Goal: Book appointment/travel/reservation

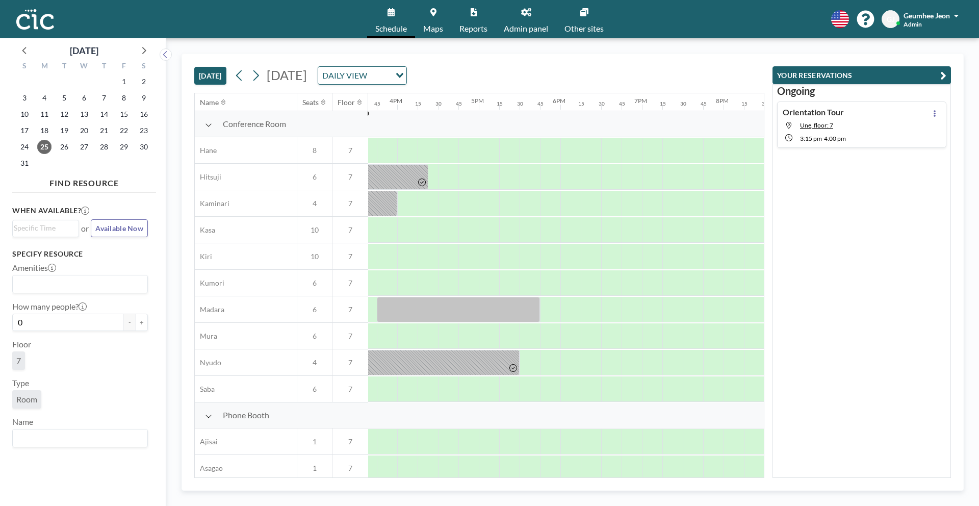
scroll to position [0, 1260]
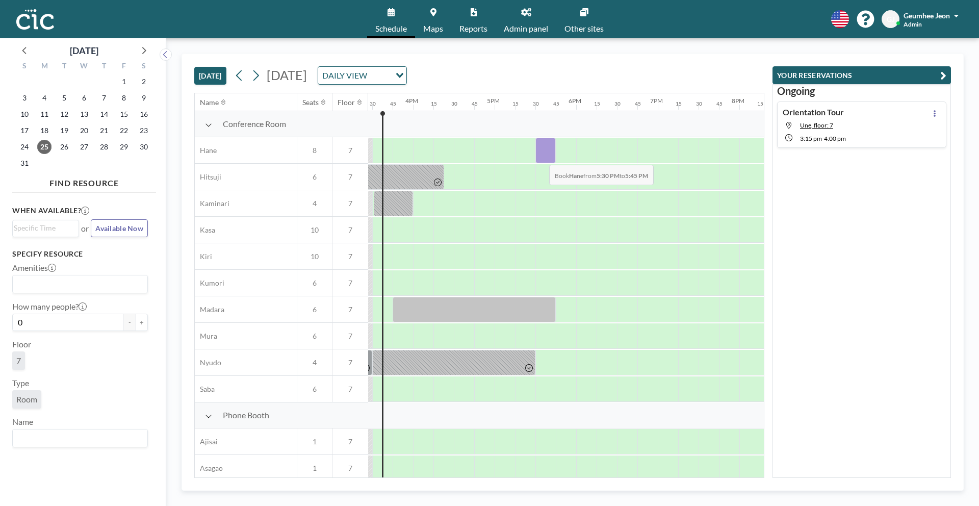
click at [541, 157] on div at bounding box center [545, 150] width 20 height 25
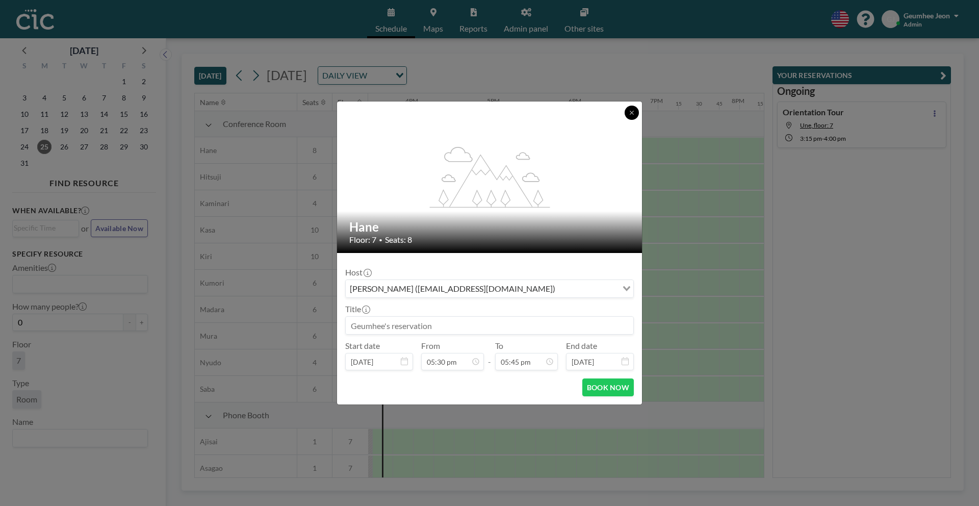
click at [624, 111] on button at bounding box center [631, 113] width 14 height 14
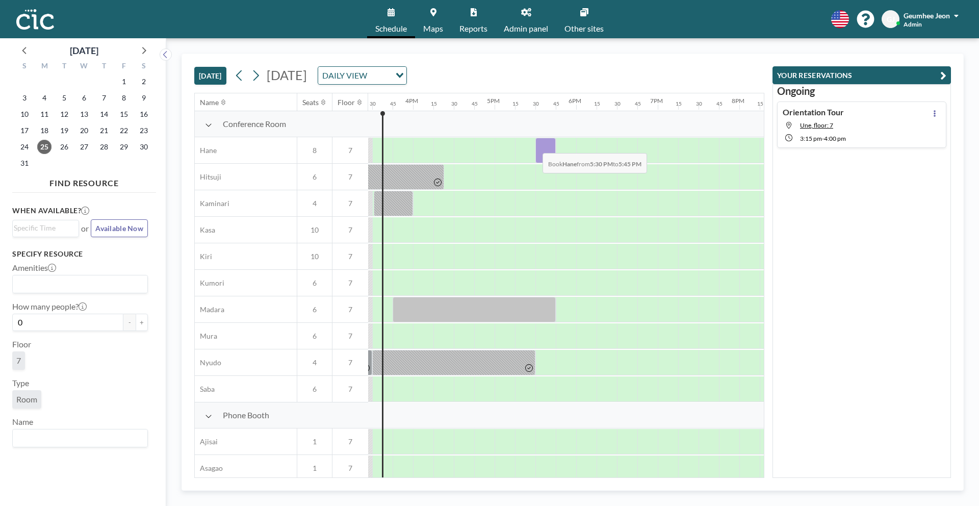
drag, startPoint x: 551, startPoint y: 148, endPoint x: 534, endPoint y: 145, distance: 17.6
click at [534, 145] on div at bounding box center [86, 150] width 1957 height 27
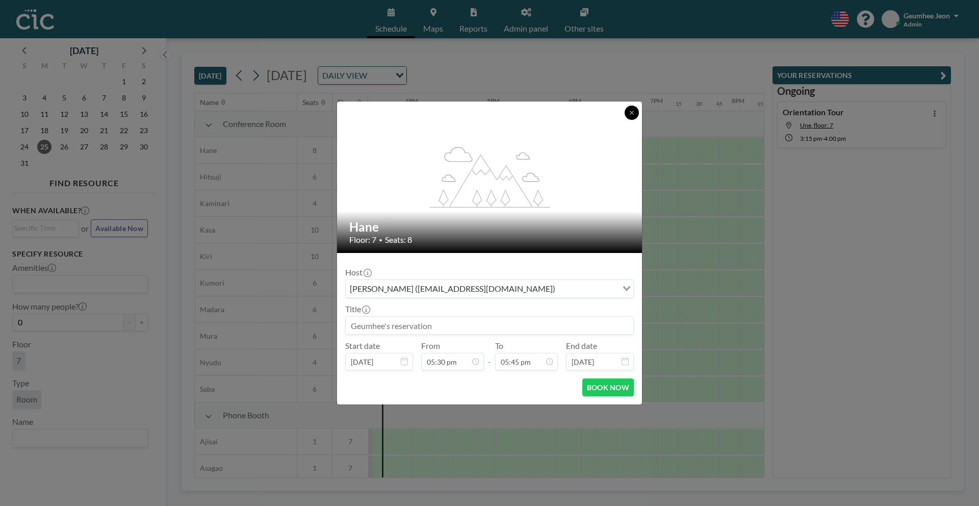
click at [631, 110] on icon at bounding box center [631, 113] width 6 height 6
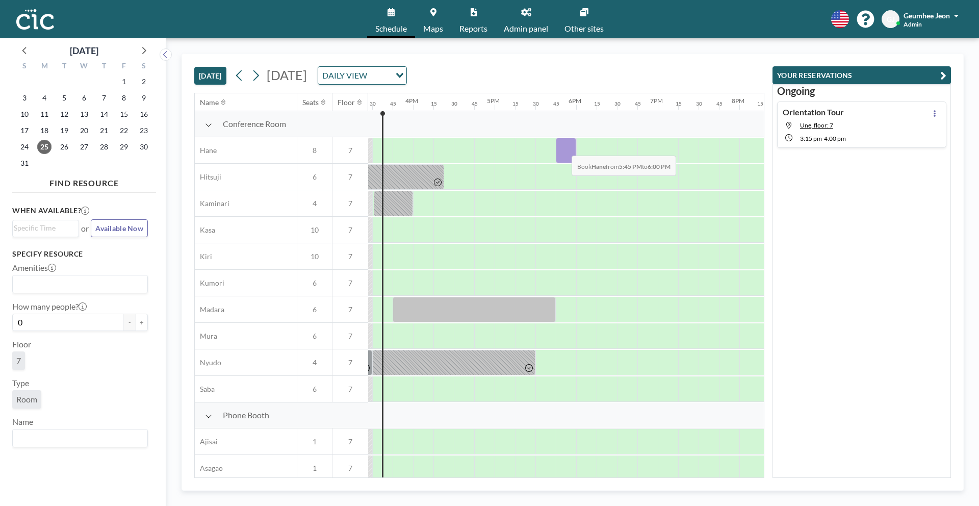
click at [563, 148] on div at bounding box center [566, 150] width 20 height 25
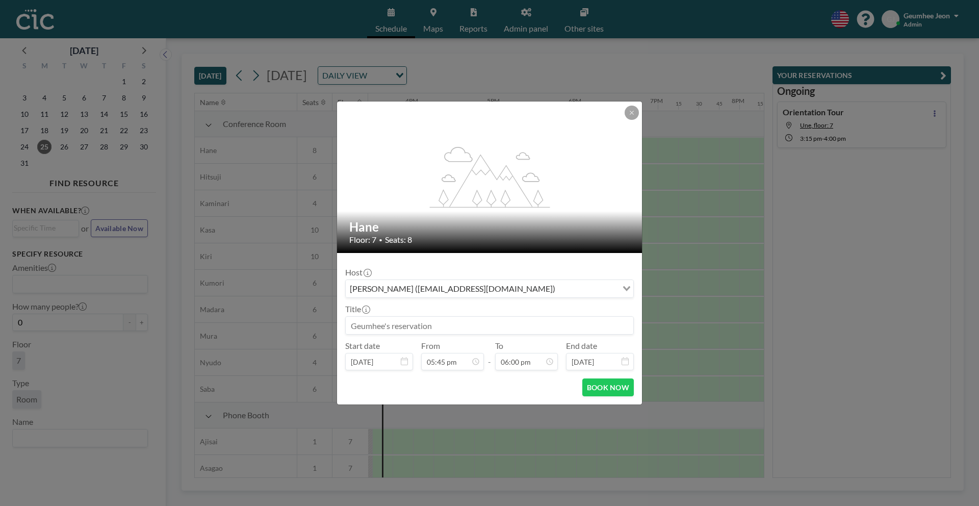
scroll to position [0, 0]
click at [513, 316] on div at bounding box center [489, 325] width 288 height 18
click at [571, 174] on div "flex-grow: 1.2;" at bounding box center [490, 176] width 306 height 151
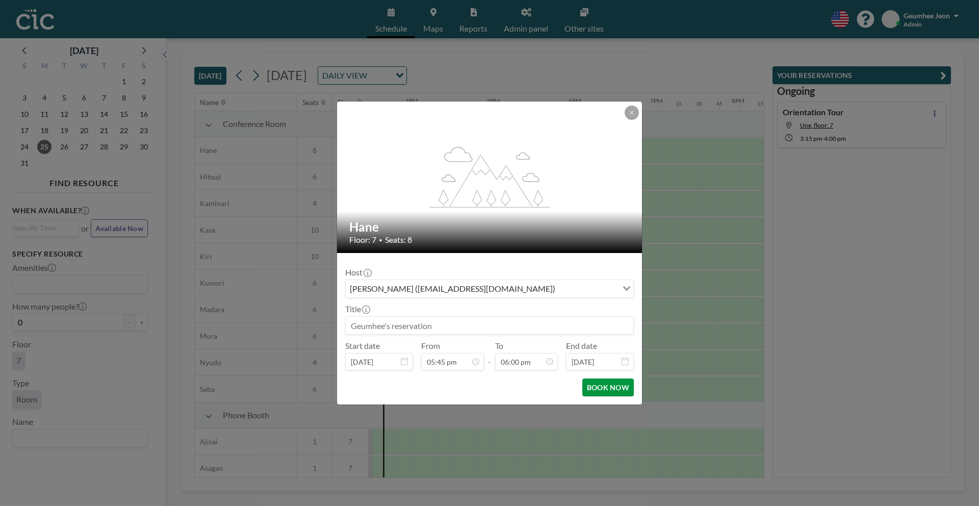
click at [607, 389] on button "BOOK NOW" at bounding box center [607, 387] width 51 height 18
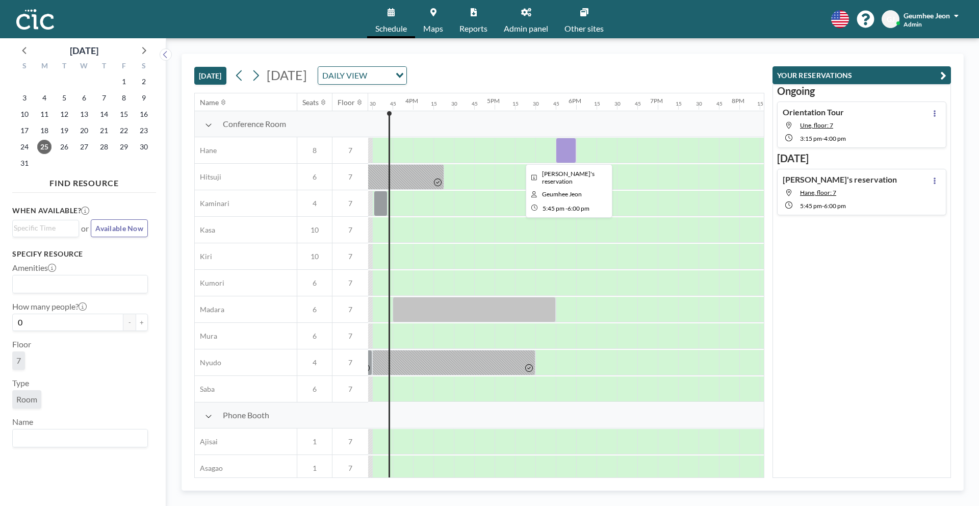
click at [559, 154] on div at bounding box center [566, 150] width 20 height 25
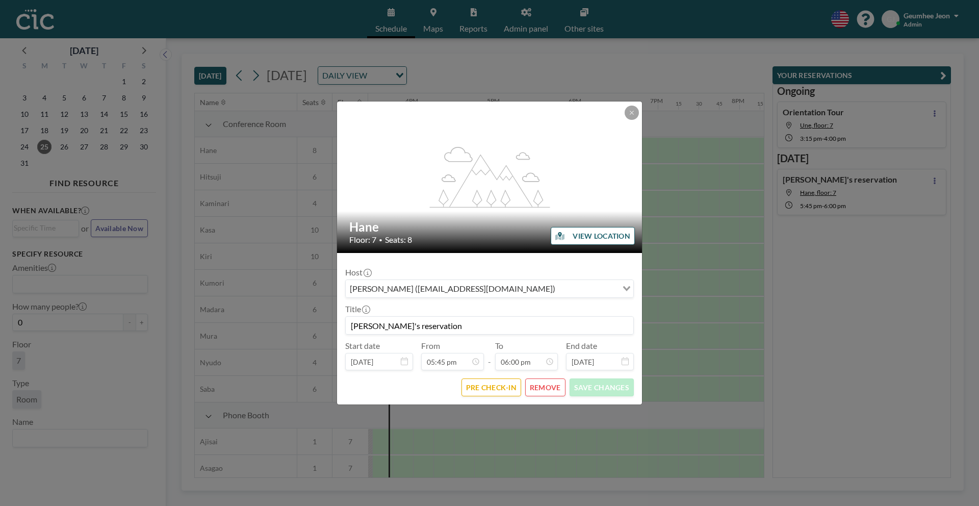
scroll to position [1306, 0]
click at [630, 117] on button at bounding box center [631, 113] width 14 height 14
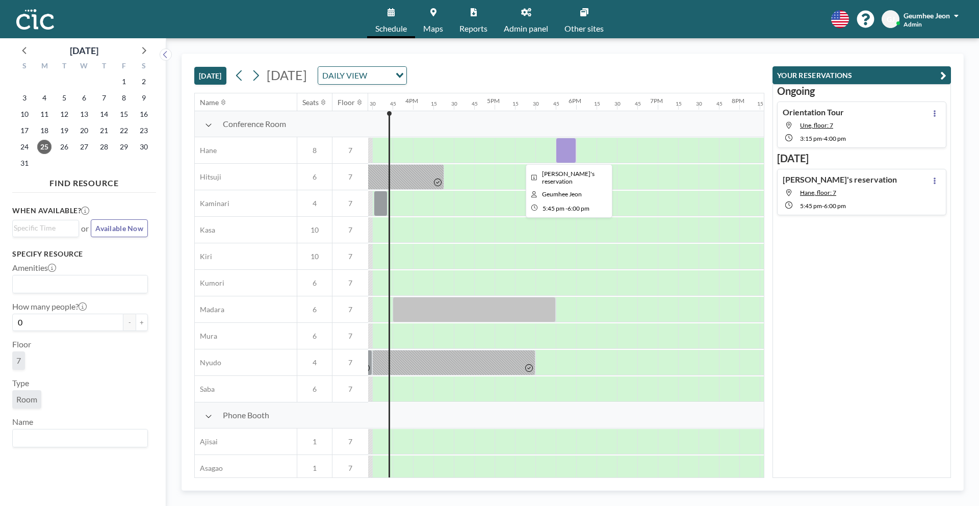
click at [575, 154] on div at bounding box center [566, 150] width 20 height 25
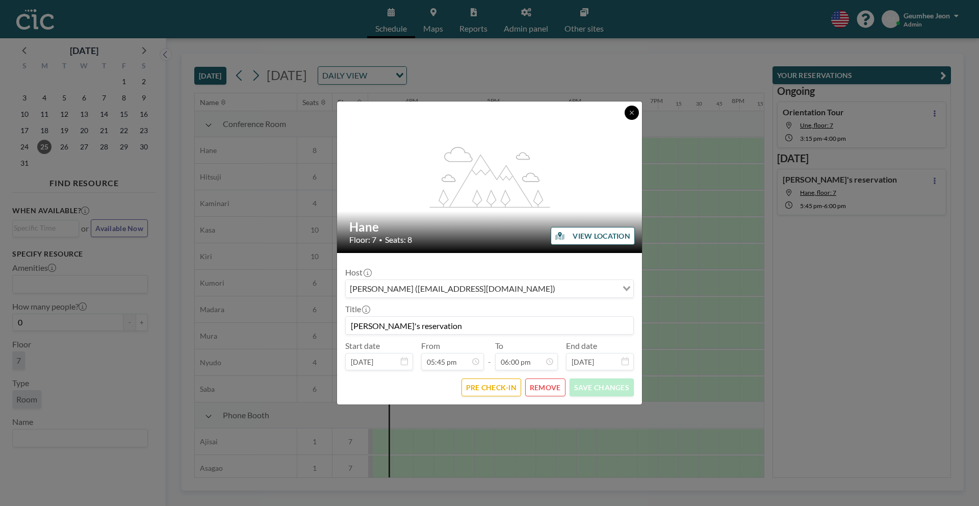
click at [636, 111] on button at bounding box center [631, 113] width 14 height 14
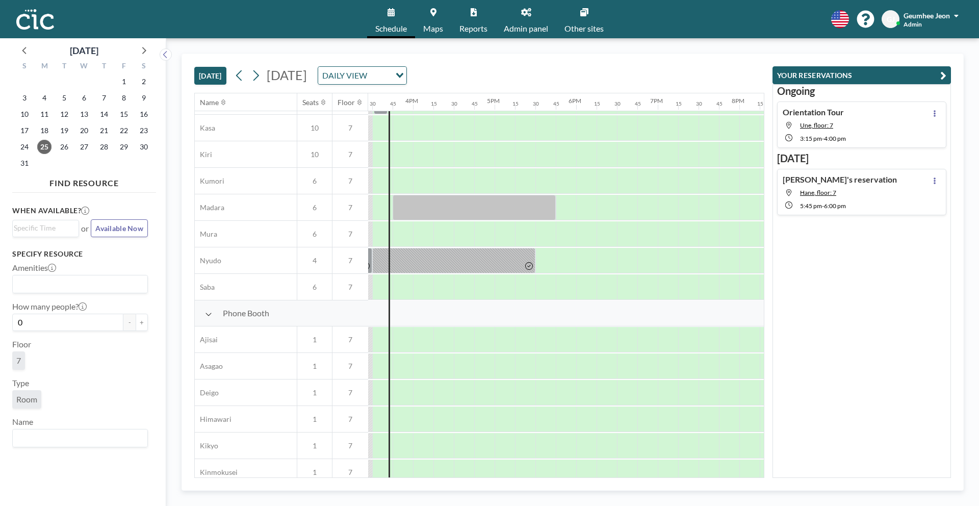
scroll to position [0, 1260]
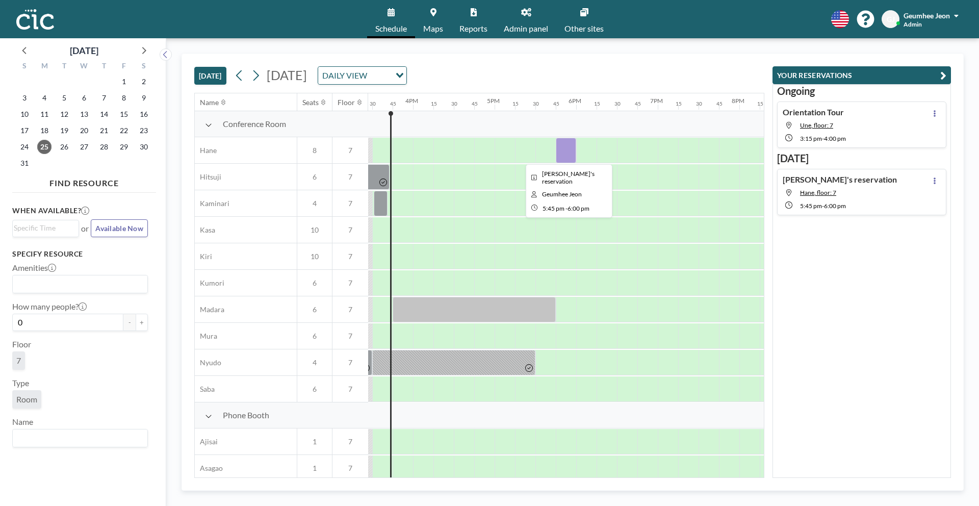
click at [564, 154] on div at bounding box center [566, 150] width 20 height 25
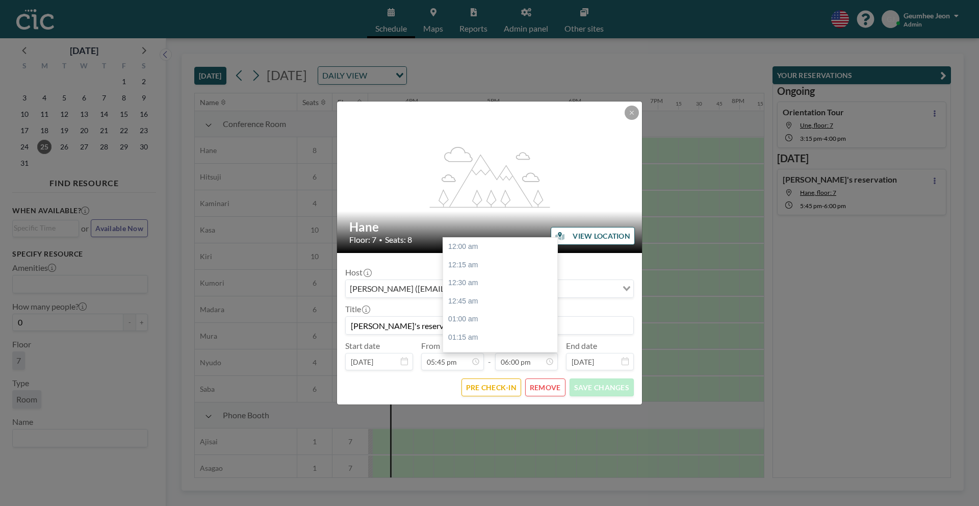
scroll to position [1306, 0]
click at [628, 113] on button at bounding box center [631, 113] width 14 height 14
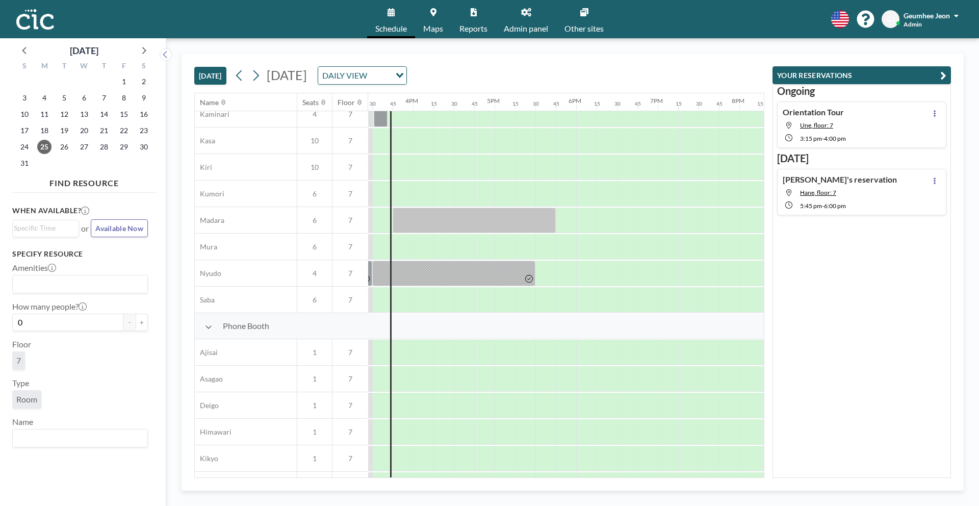
scroll to position [0, 1260]
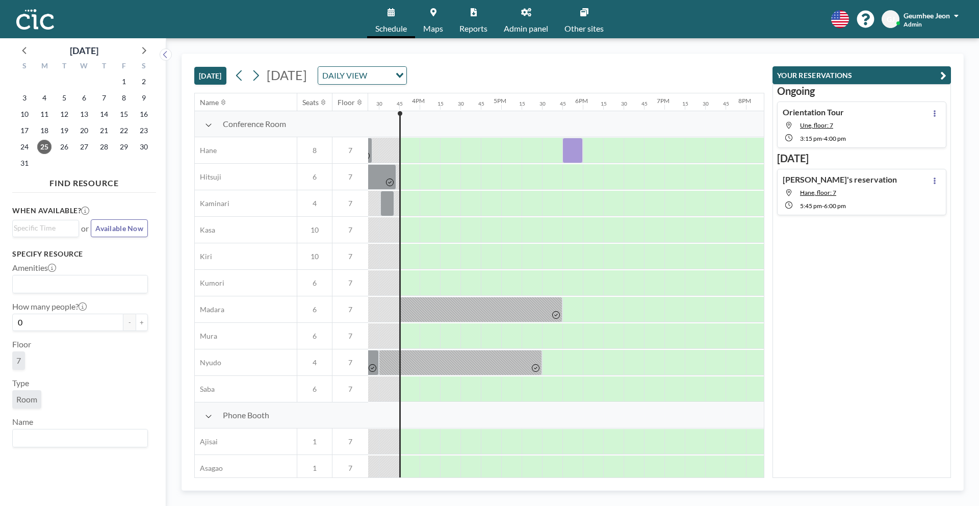
scroll to position [0, 1264]
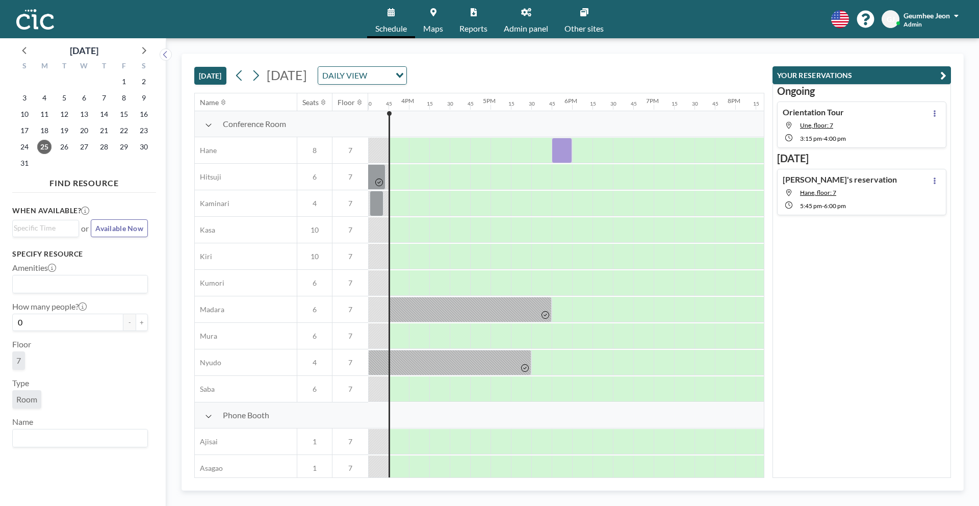
click at [595, 24] on span "Other sites" at bounding box center [583, 28] width 39 height 8
